Goal: Information Seeking & Learning: Learn about a topic

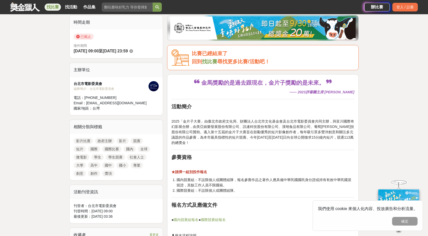
scroll to position [127, 0]
click at [29, 6] on link at bounding box center [25, 7] width 31 height 10
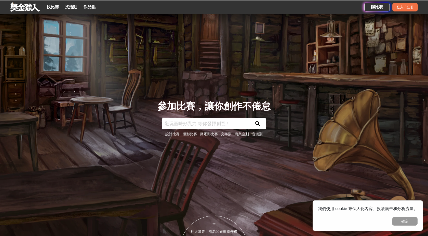
click at [186, 125] on input "text" at bounding box center [205, 123] width 87 height 11
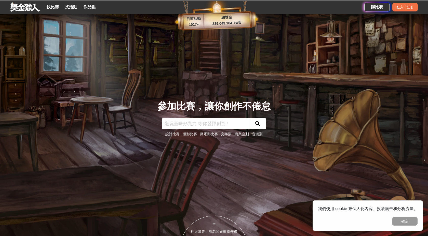
click at [205, 136] on link "微電影比賽" at bounding box center [209, 134] width 18 height 4
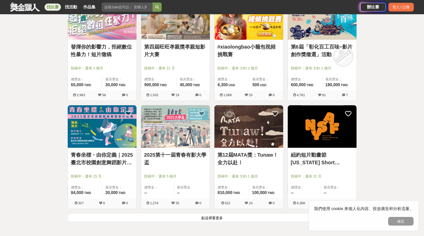
scroll to position [548, 0]
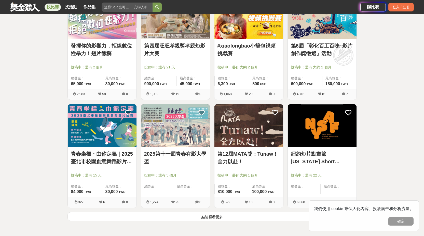
click at [240, 215] on button "點這裡看更多" at bounding box center [211, 216] width 289 height 9
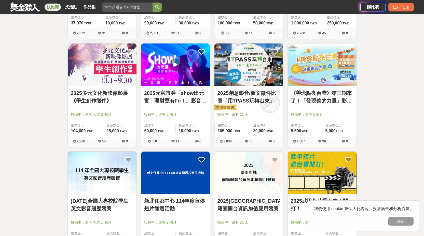
scroll to position [936, 0]
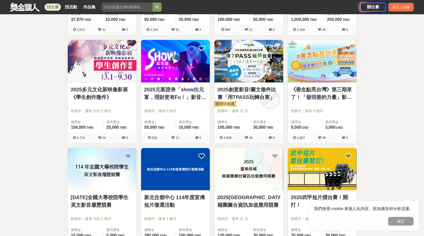
drag, startPoint x: 427, startPoint y: 97, endPoint x: 423, endPoint y: 155, distance: 58.5
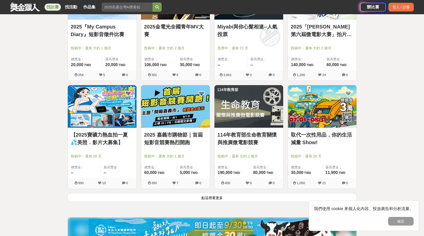
scroll to position [1217, 0]
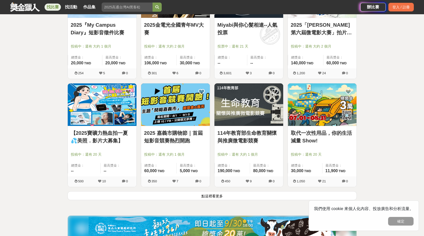
click at [260, 193] on button "點這裡看更多" at bounding box center [211, 195] width 289 height 9
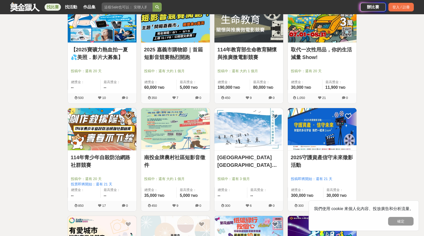
scroll to position [1303, 0]
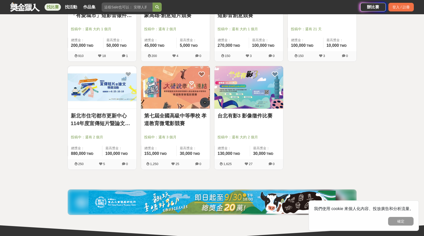
scroll to position [1560, 0]
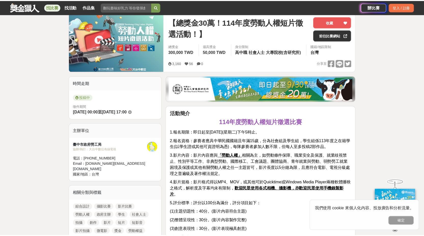
scroll to position [67, 0]
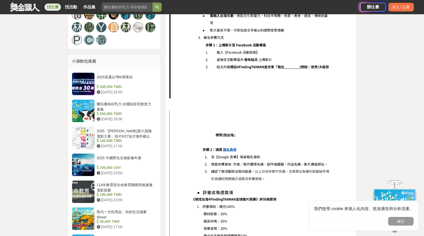
scroll to position [367, 0]
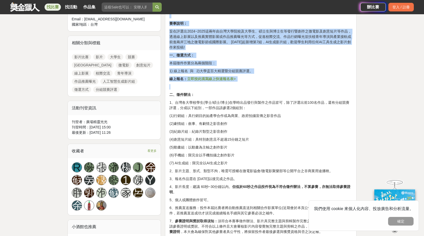
drag, startPoint x: 427, startPoint y: 39, endPoint x: 425, endPoint y: 90, distance: 51.2
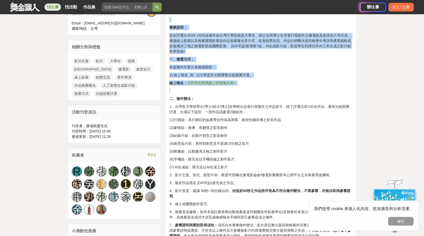
click at [320, 68] on p "本屆徵件作業分為兩個階段：" at bounding box center [260, 67] width 183 height 5
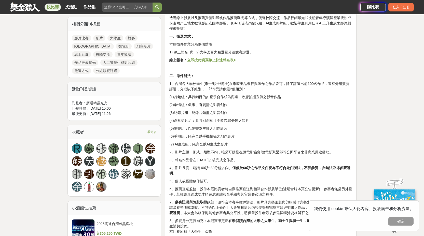
scroll to position [239, 0]
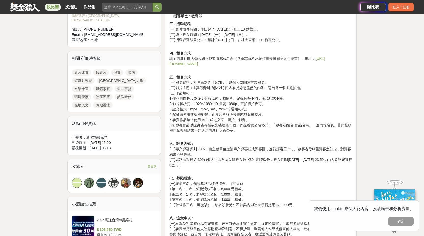
scroll to position [215, 0]
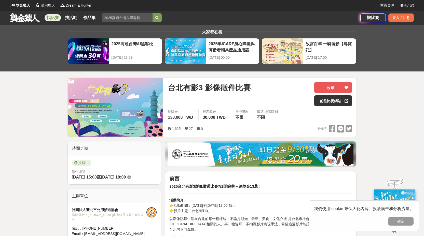
click at [420, 34] on div "大家都在看 2025高通台灣AI黑客松 [DATE] 23:59 [DATE]ICARE身心障礙與高齡者輔具產品通用設計競賽 [DATE] 00:00 故宮百…" at bounding box center [212, 48] width 424 height 47
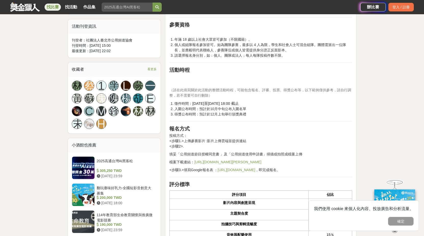
scroll to position [297, 0]
click at [393, 229] on div "我們使用 cookie 來個人化內容、投放廣告和分析流量。 確定" at bounding box center [364, 216] width 110 height 31
click at [394, 227] on div "我們使用 cookie 來個人化內容、投放廣告和分析流量。 確定" at bounding box center [364, 216] width 110 height 31
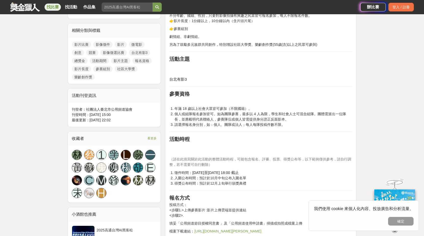
scroll to position [220, 0]
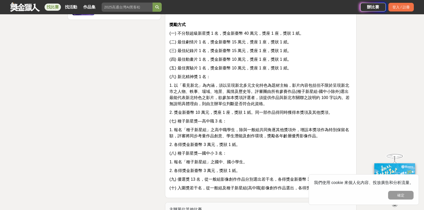
scroll to position [744, 0]
